Goal: Task Accomplishment & Management: Use online tool/utility

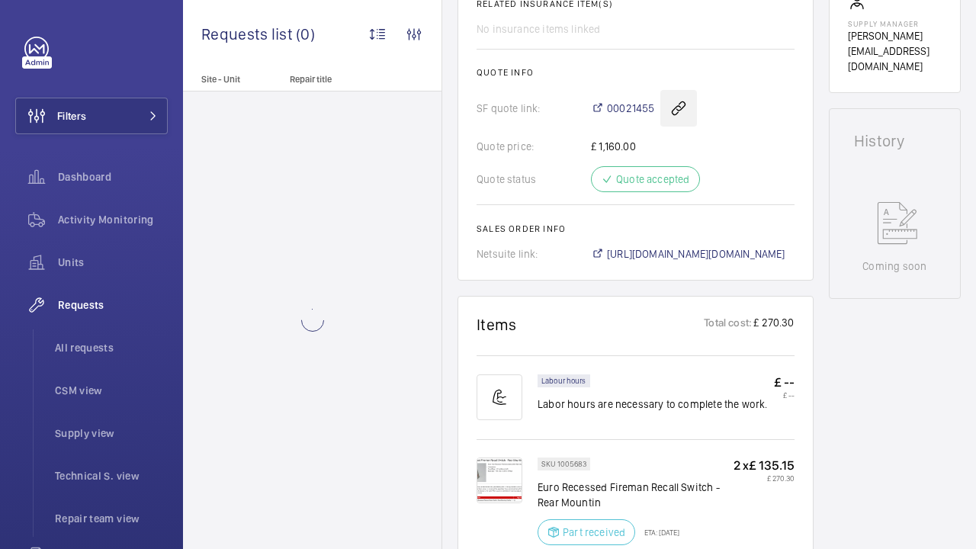
scroll to position [0, 102]
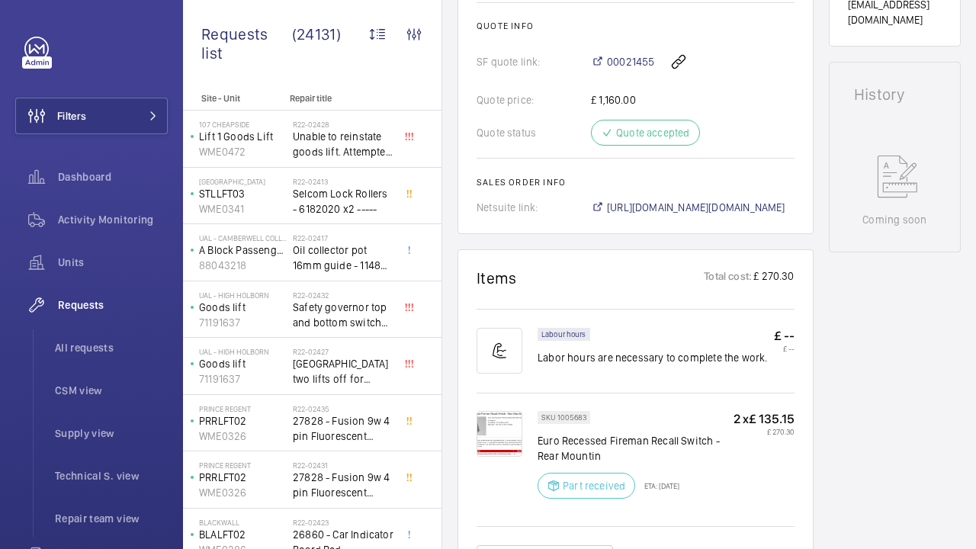
scroll to position [735, 0]
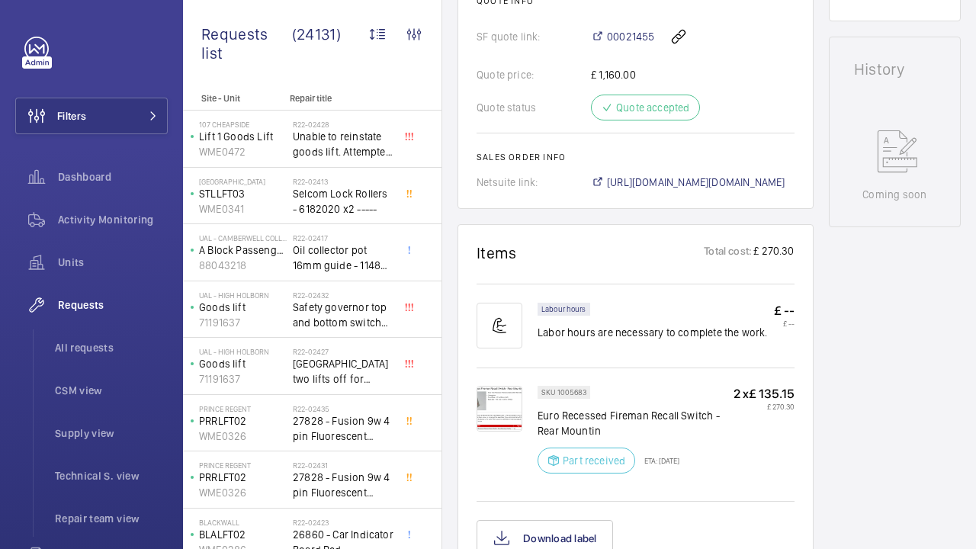
click at [541, 390] on p "SKU 1005683" at bounding box center [563, 392] width 45 height 5
copy p "1005683"
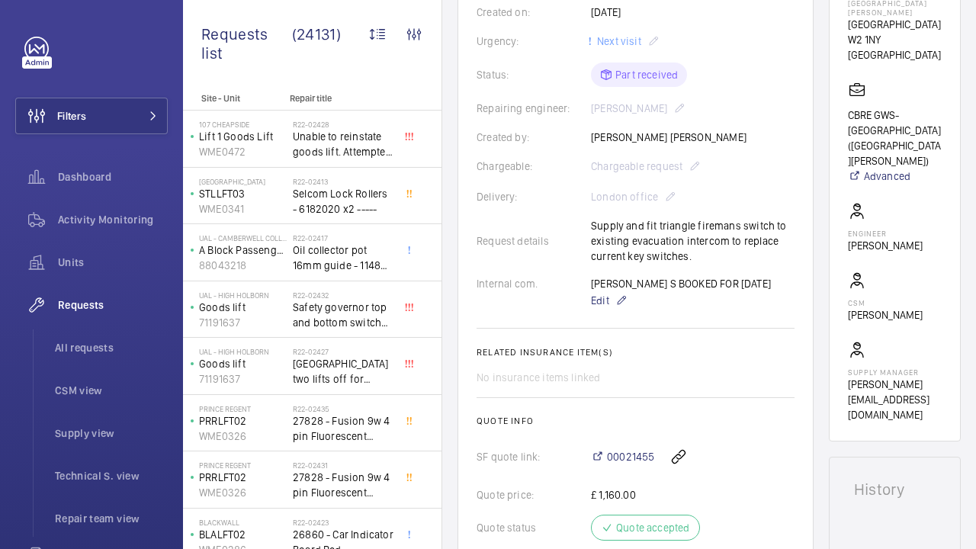
scroll to position [181, 0]
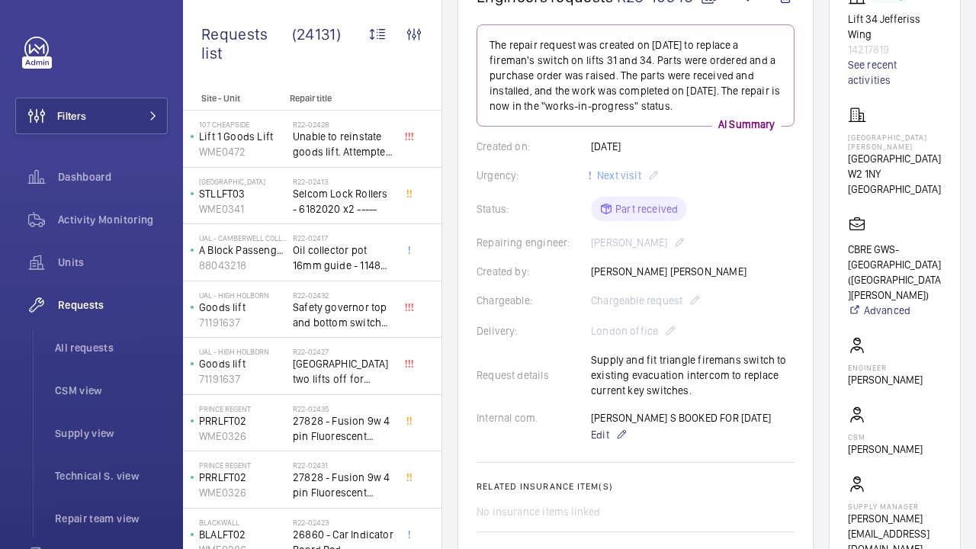
copy p "1005683"
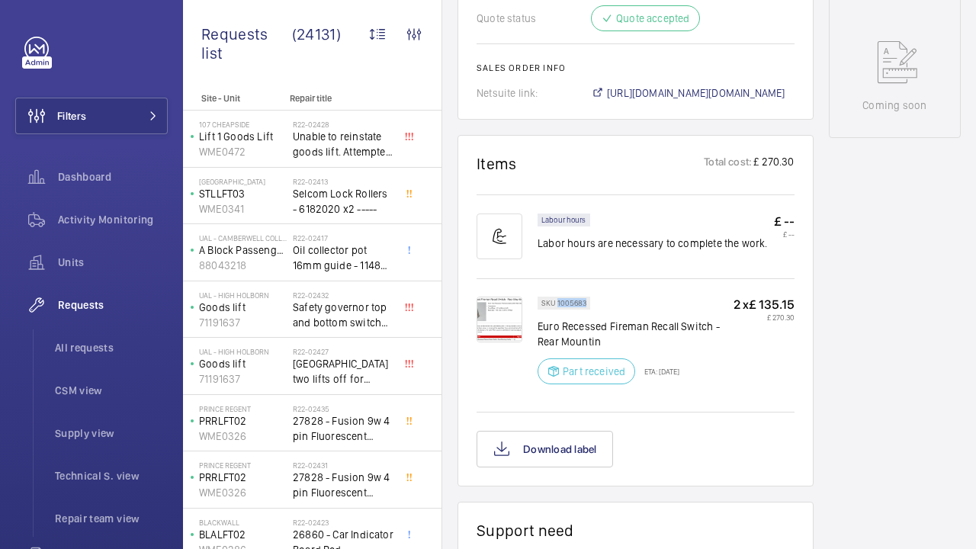
scroll to position [812, 0]
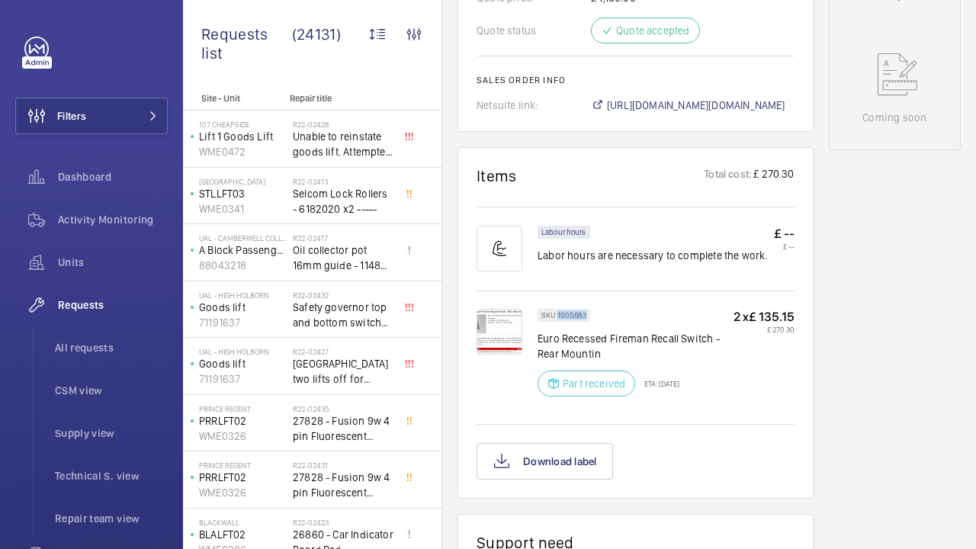
click at [477, 309] on img at bounding box center [500, 332] width 46 height 46
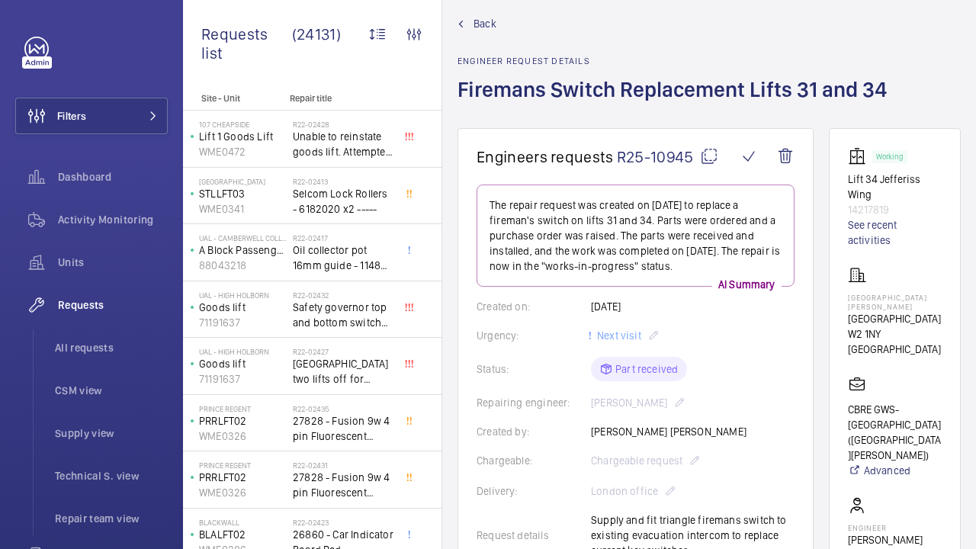
scroll to position [24, 0]
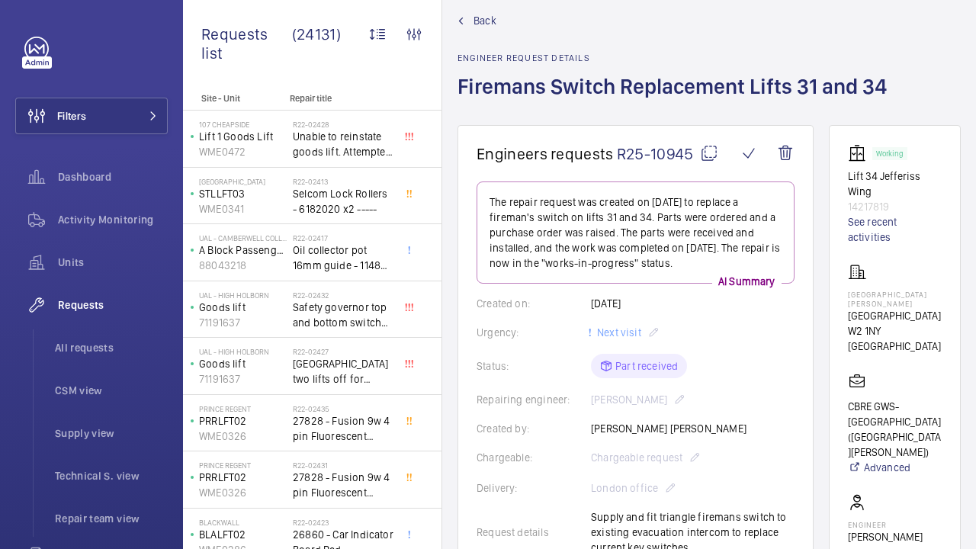
click at [888, 203] on p "14217819" at bounding box center [895, 206] width 94 height 15
copy p "14217819"
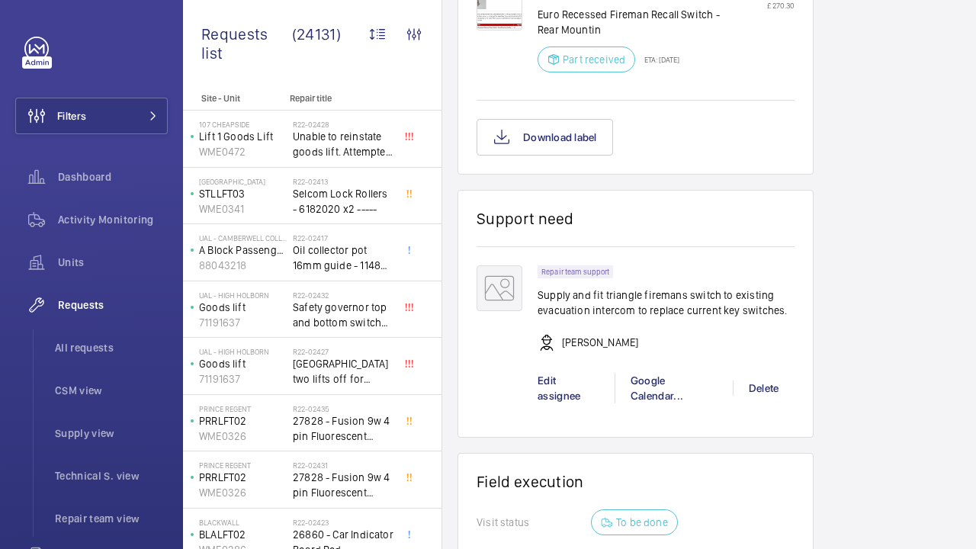
scroll to position [1142, 0]
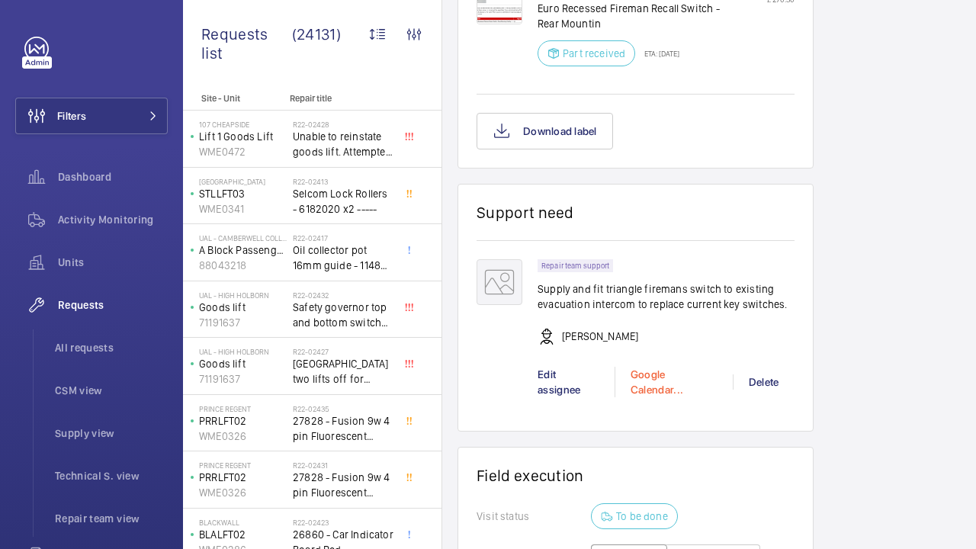
click at [615, 367] on div "Google Calendar..." at bounding box center [674, 382] width 118 height 31
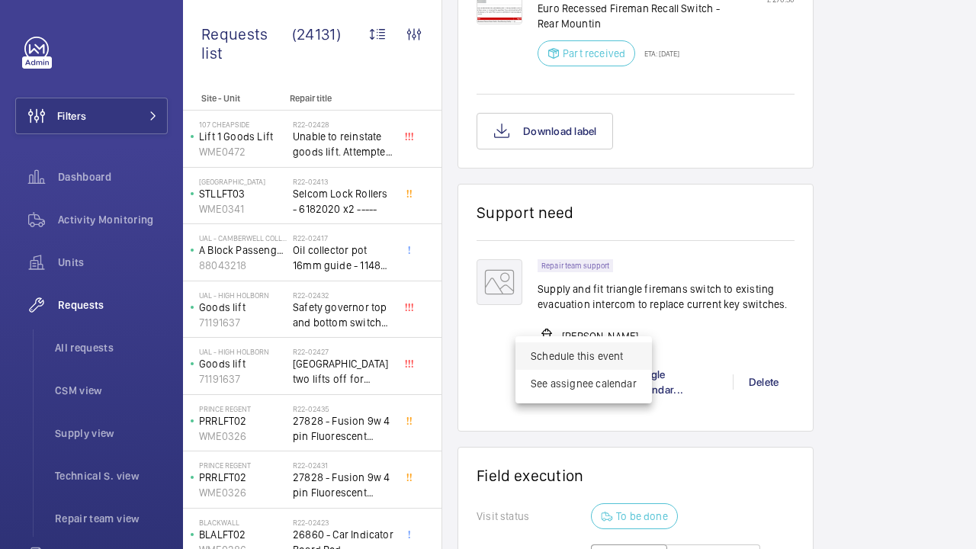
click at [557, 350] on span "Schedule this event" at bounding box center [584, 355] width 106 height 15
